Goal: Find specific page/section: Find specific page/section

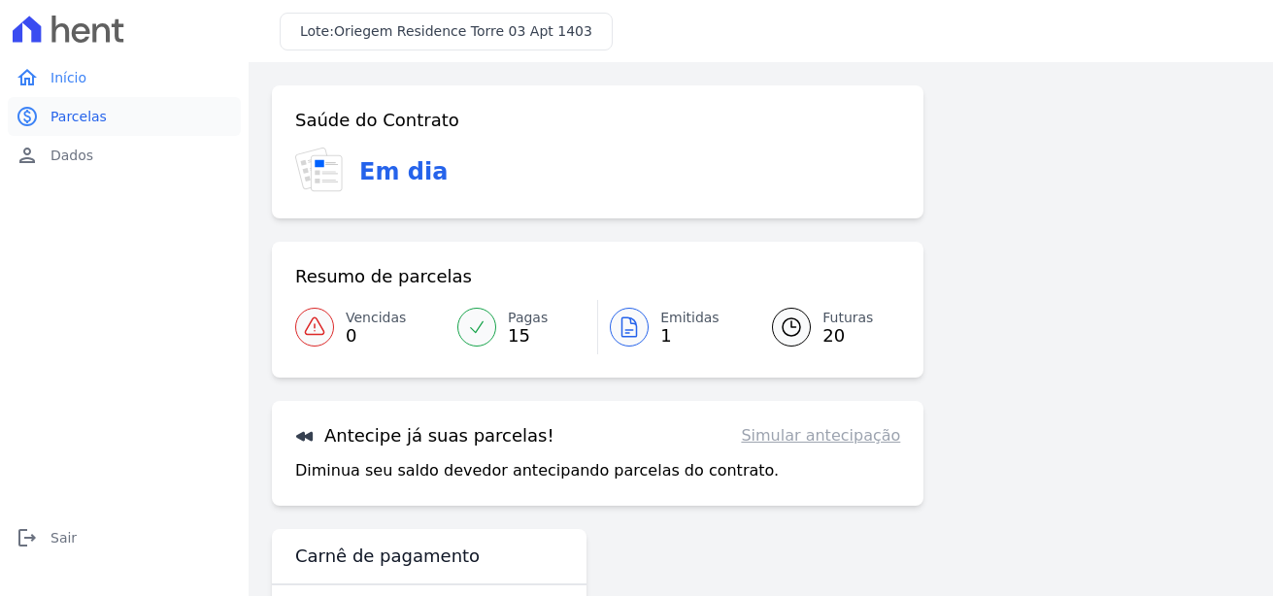
click at [73, 120] on span "Parcelas" at bounding box center [79, 116] width 56 height 19
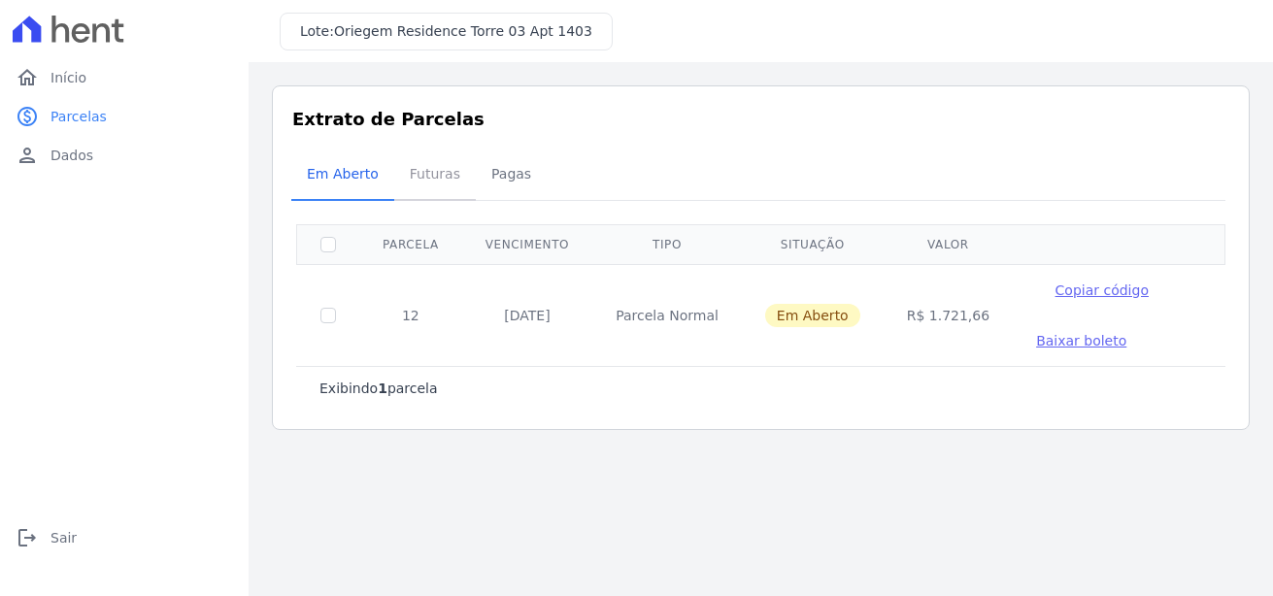
click at [435, 169] on span "Futuras" at bounding box center [435, 173] width 74 height 39
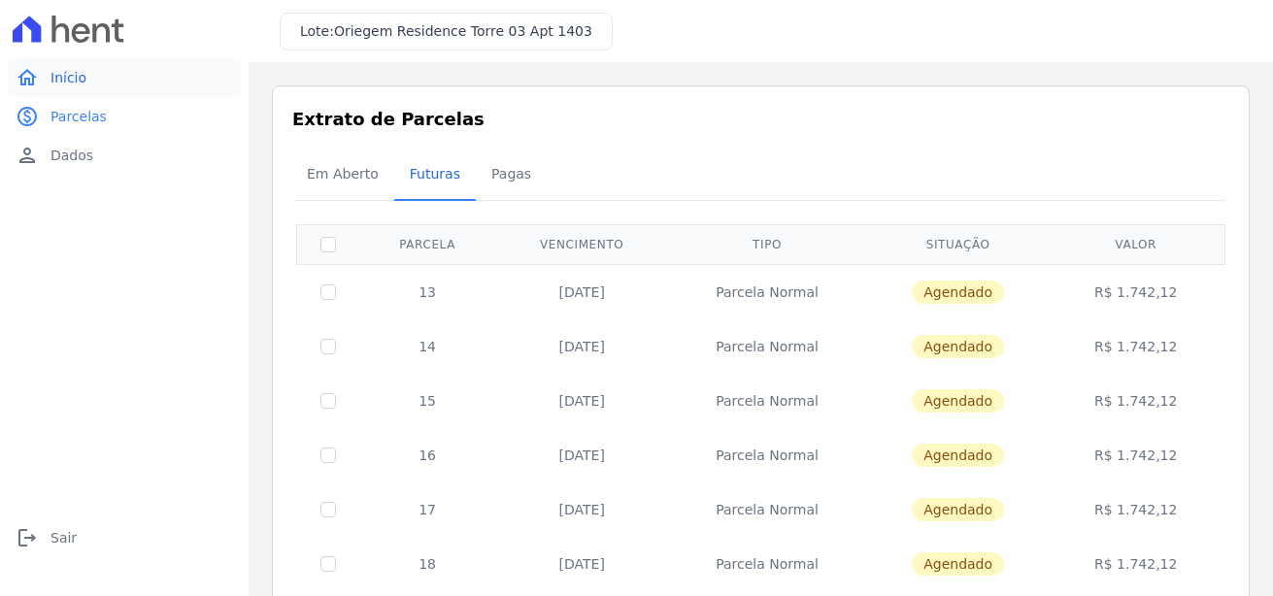
click at [75, 80] on span "Início" at bounding box center [69, 77] width 36 height 19
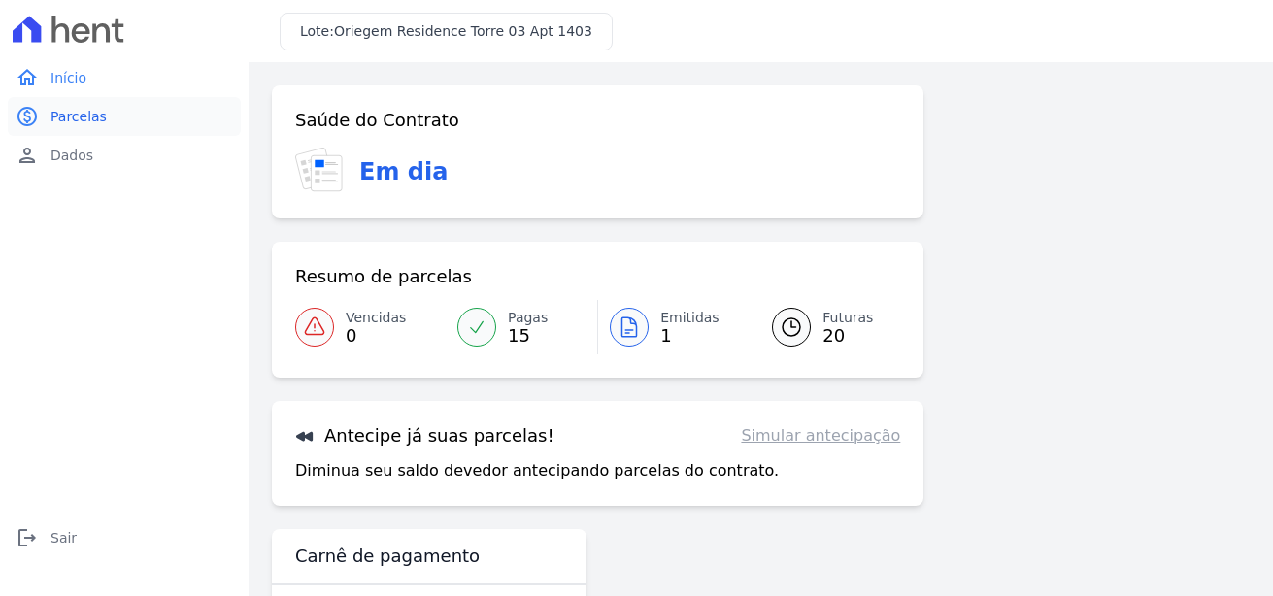
click at [69, 120] on span "Parcelas" at bounding box center [79, 116] width 56 height 19
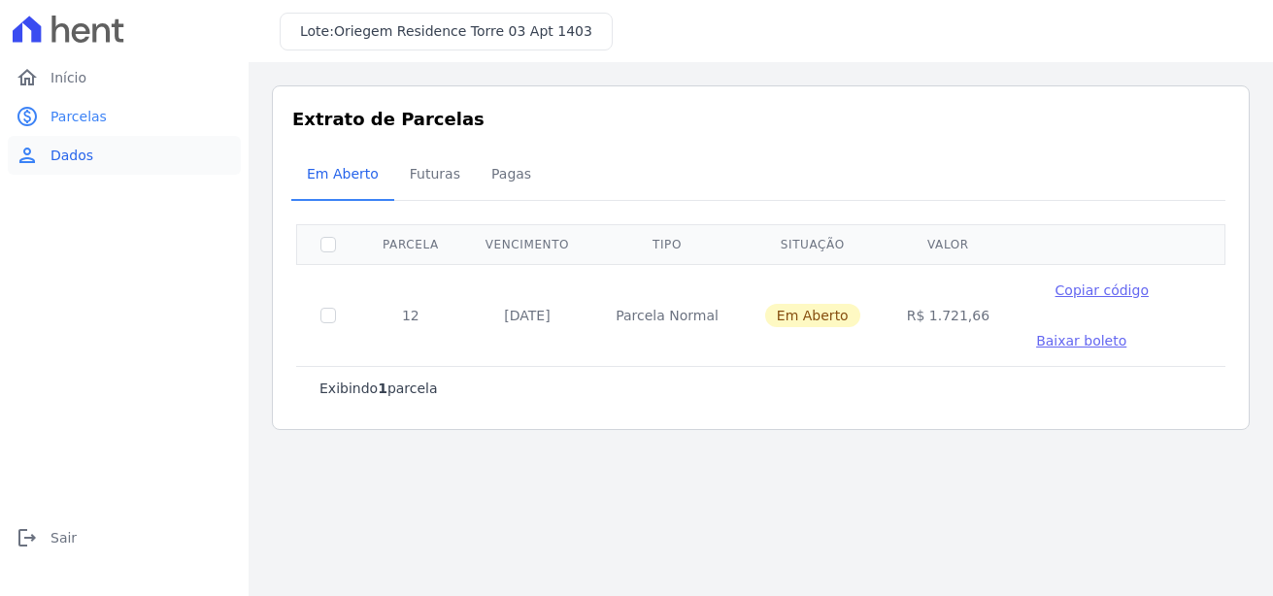
click at [85, 161] on span "Dados" at bounding box center [72, 155] width 43 height 19
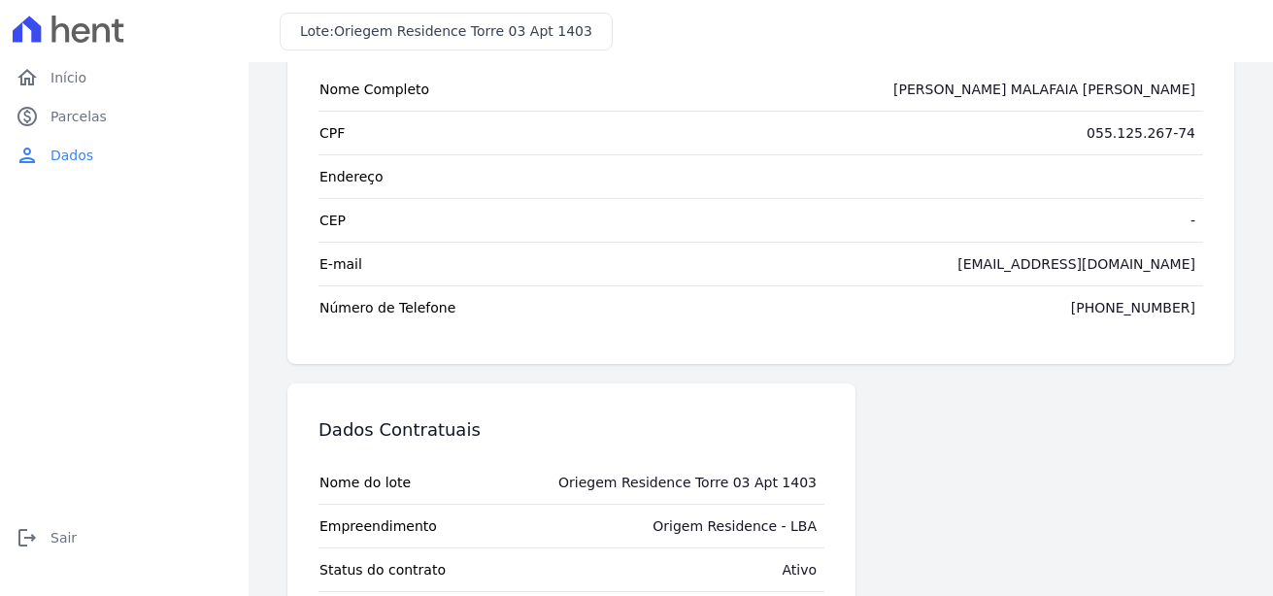
scroll to position [202, 0]
